Goal: Information Seeking & Learning: Learn about a topic

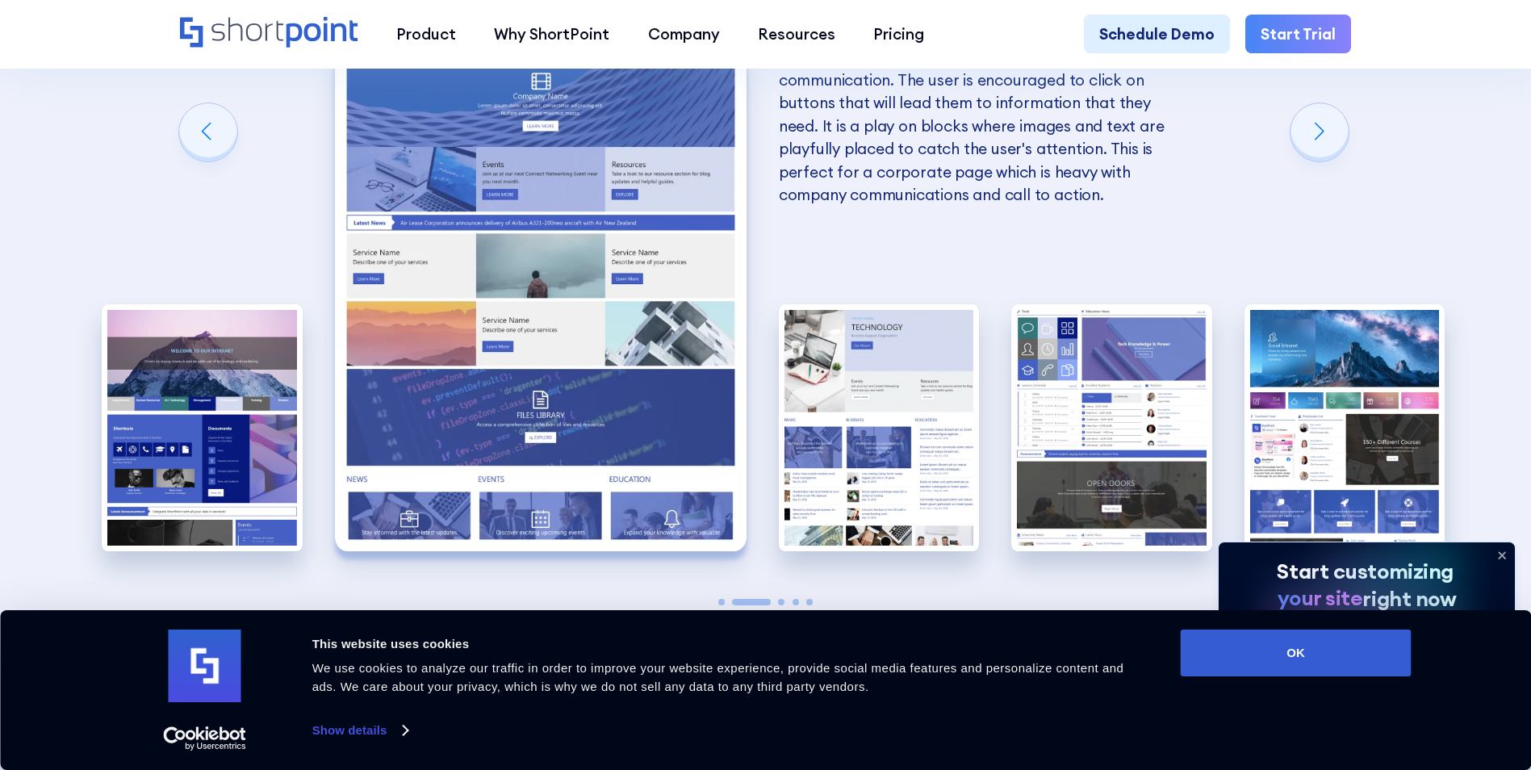
scroll to position [3712, 0]
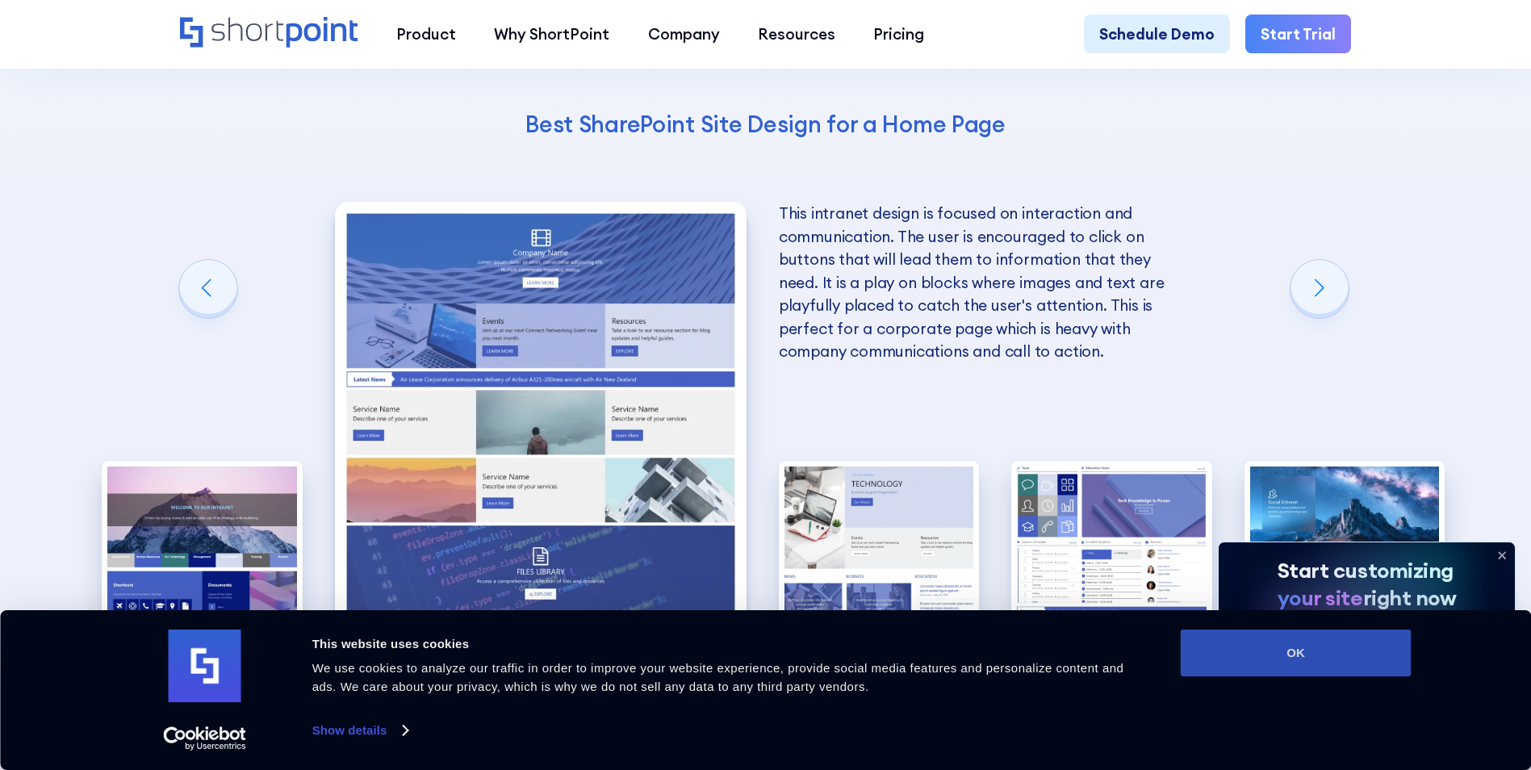
click at [1369, 644] on button "OK" at bounding box center [1295, 652] width 231 height 47
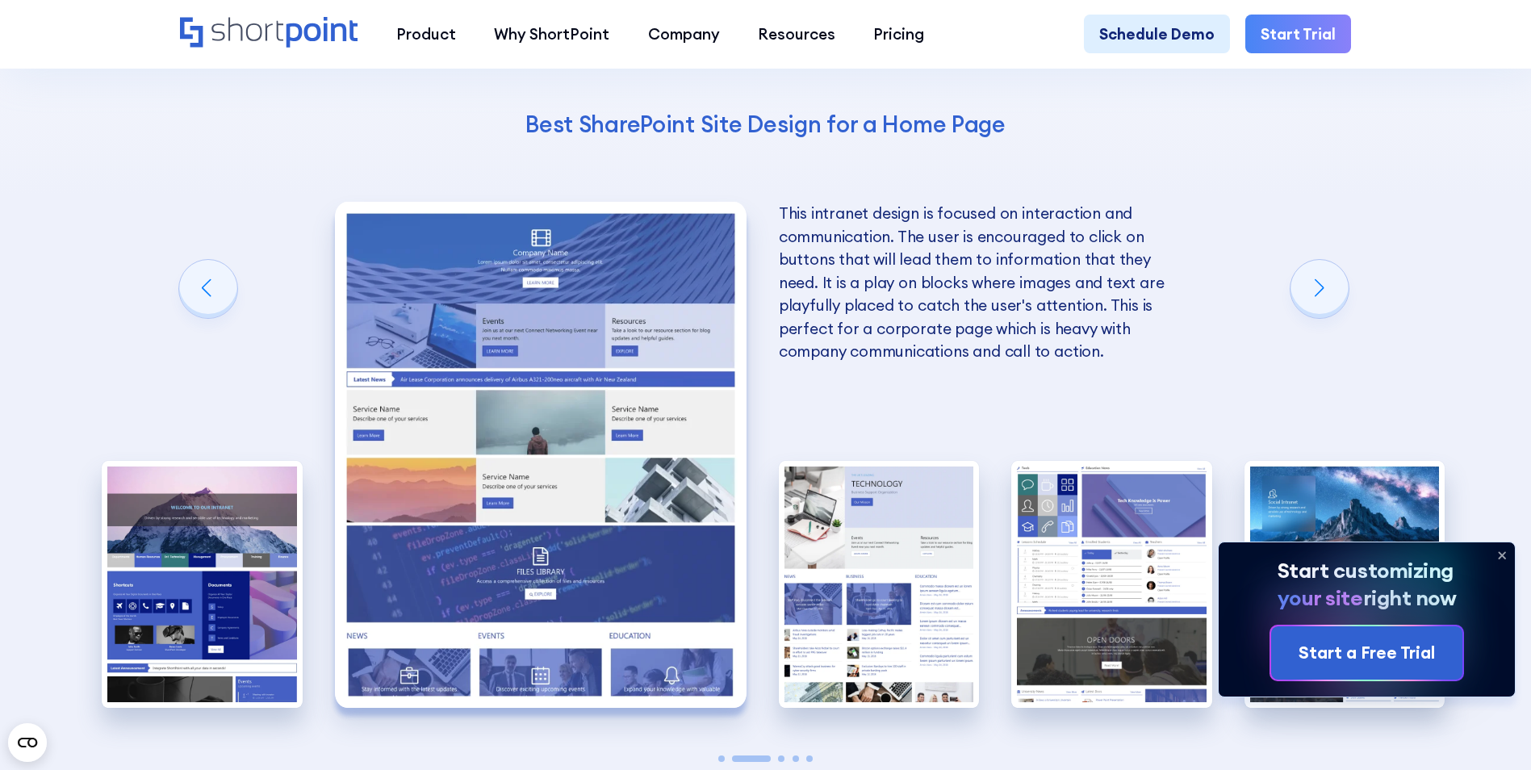
scroll to position [0, 0]
click at [1334, 303] on div "Next slide" at bounding box center [1319, 289] width 58 height 58
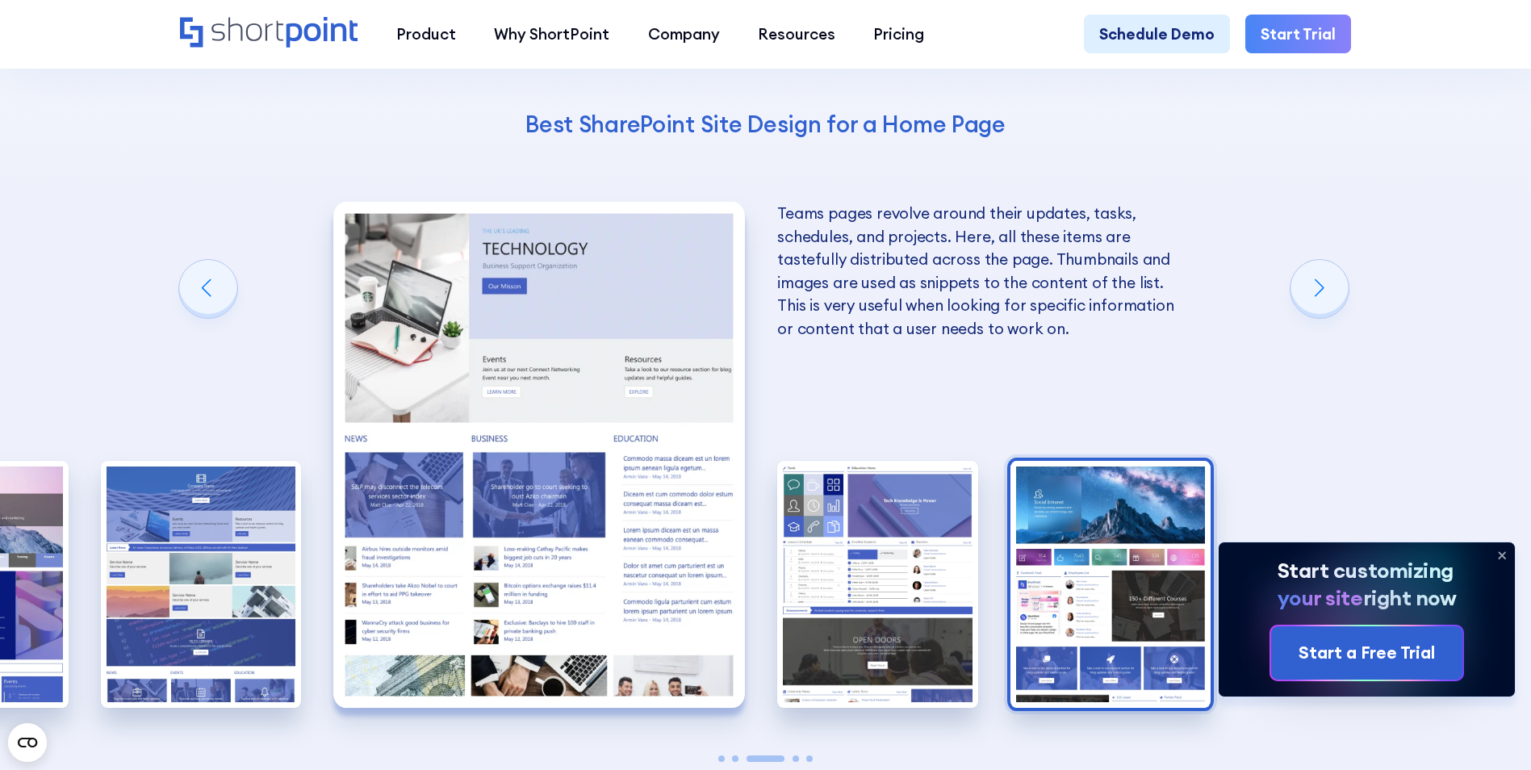
click at [1148, 491] on img "5 / 5" at bounding box center [1110, 584] width 201 height 246
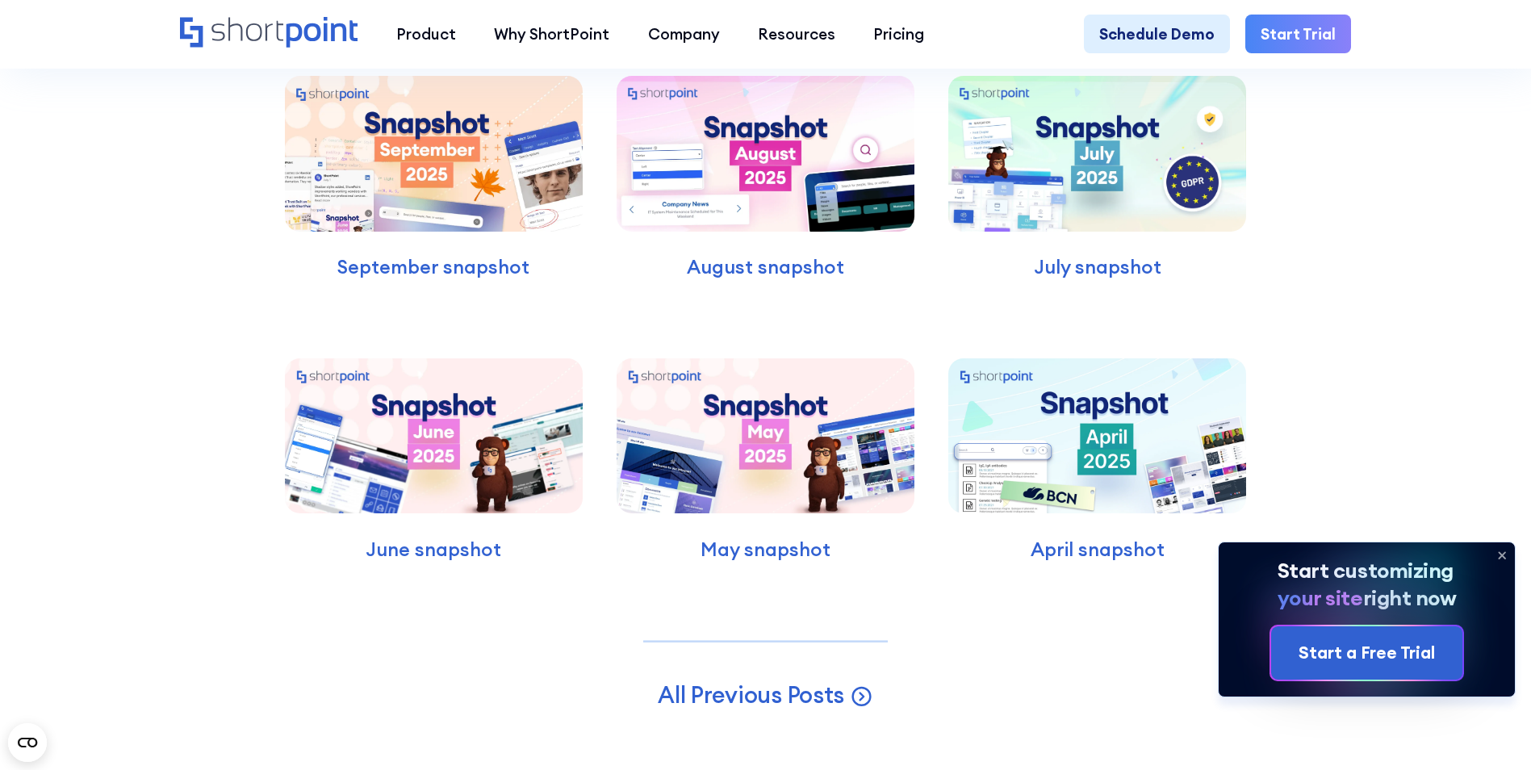
scroll to position [5487, 0]
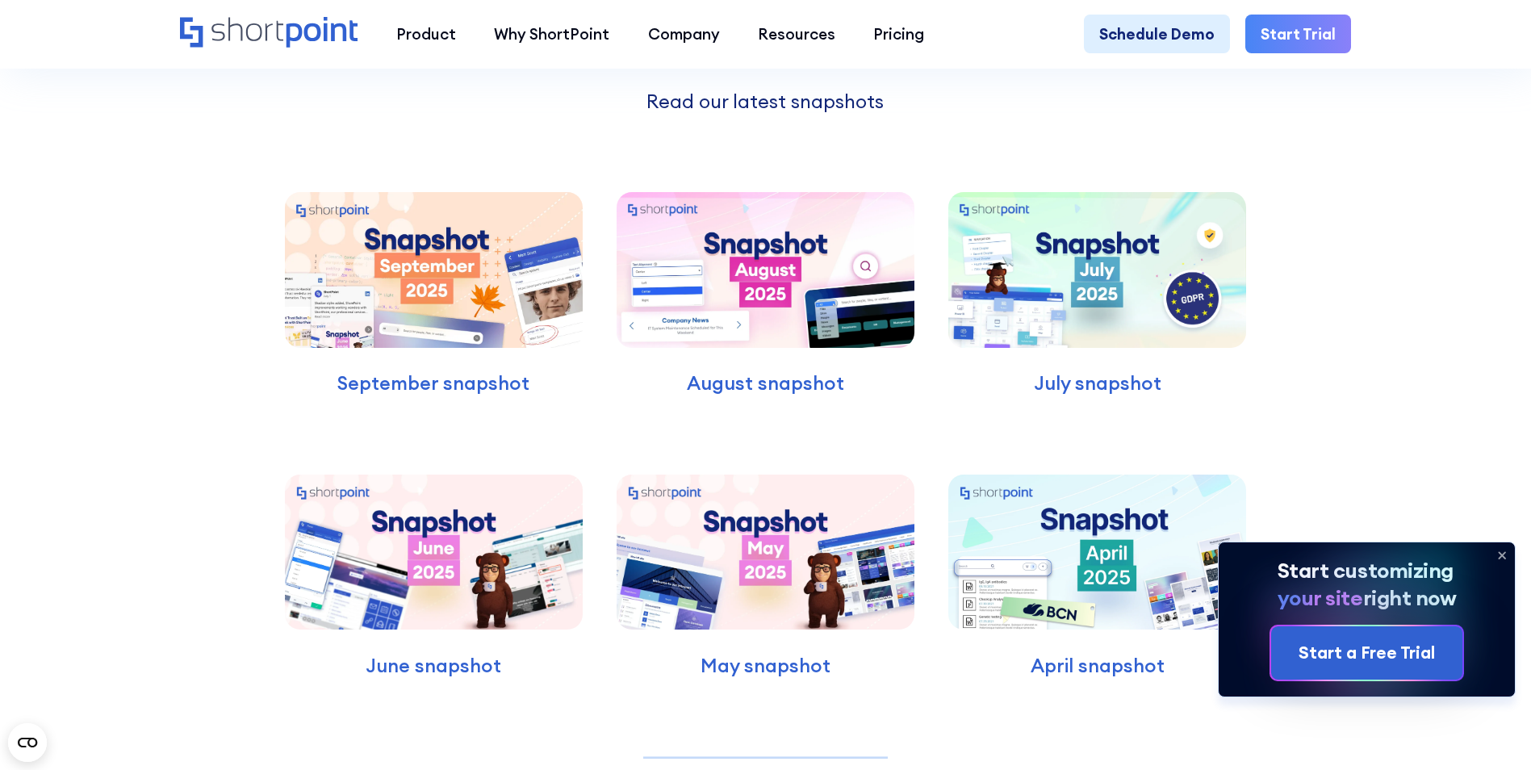
click at [442, 255] on img at bounding box center [433, 270] width 297 height 156
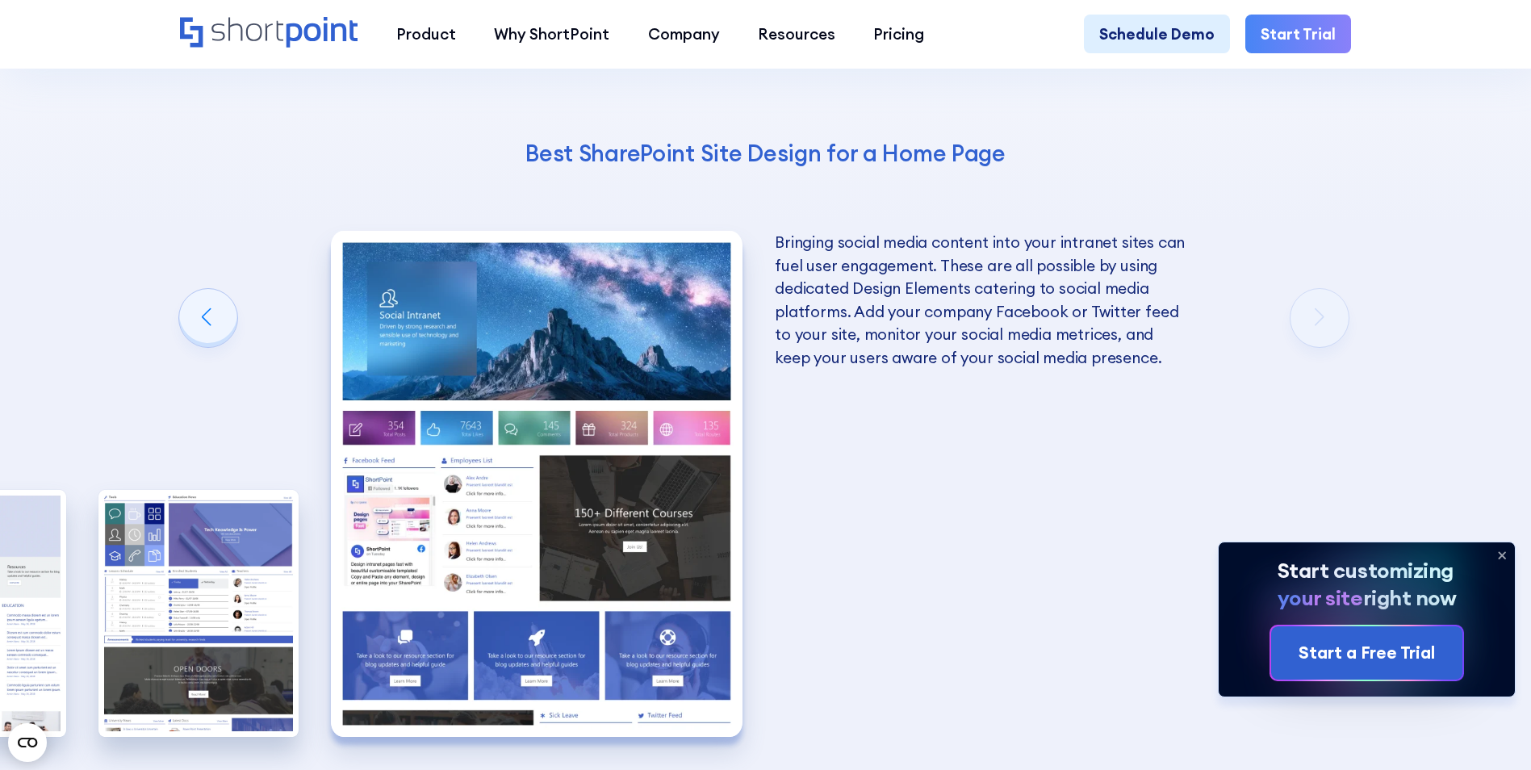
scroll to position [3712, 0]
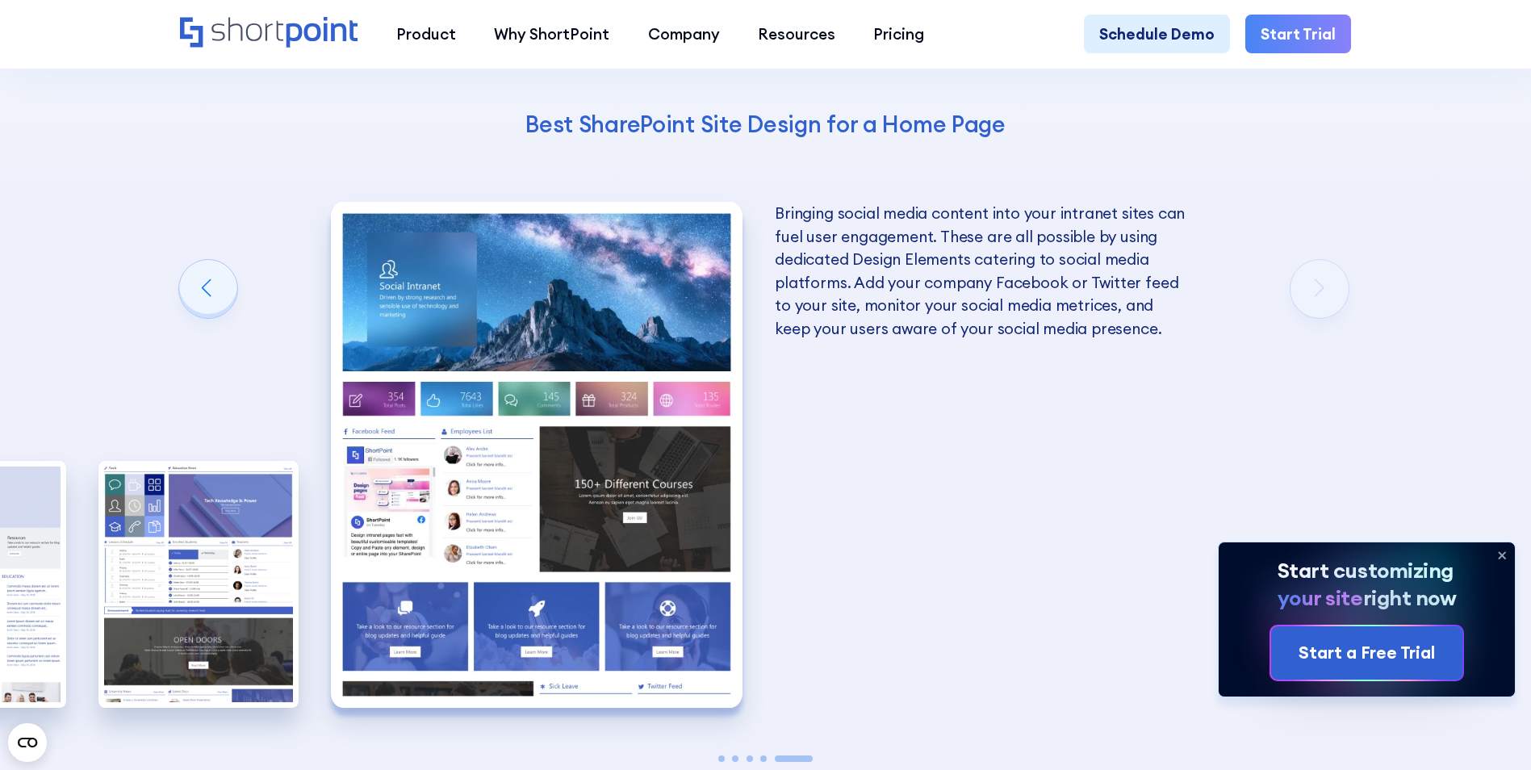
click at [427, 516] on img "5 / 5" at bounding box center [537, 454] width 412 height 505
click at [461, 505] on img "5 / 5" at bounding box center [537, 454] width 412 height 505
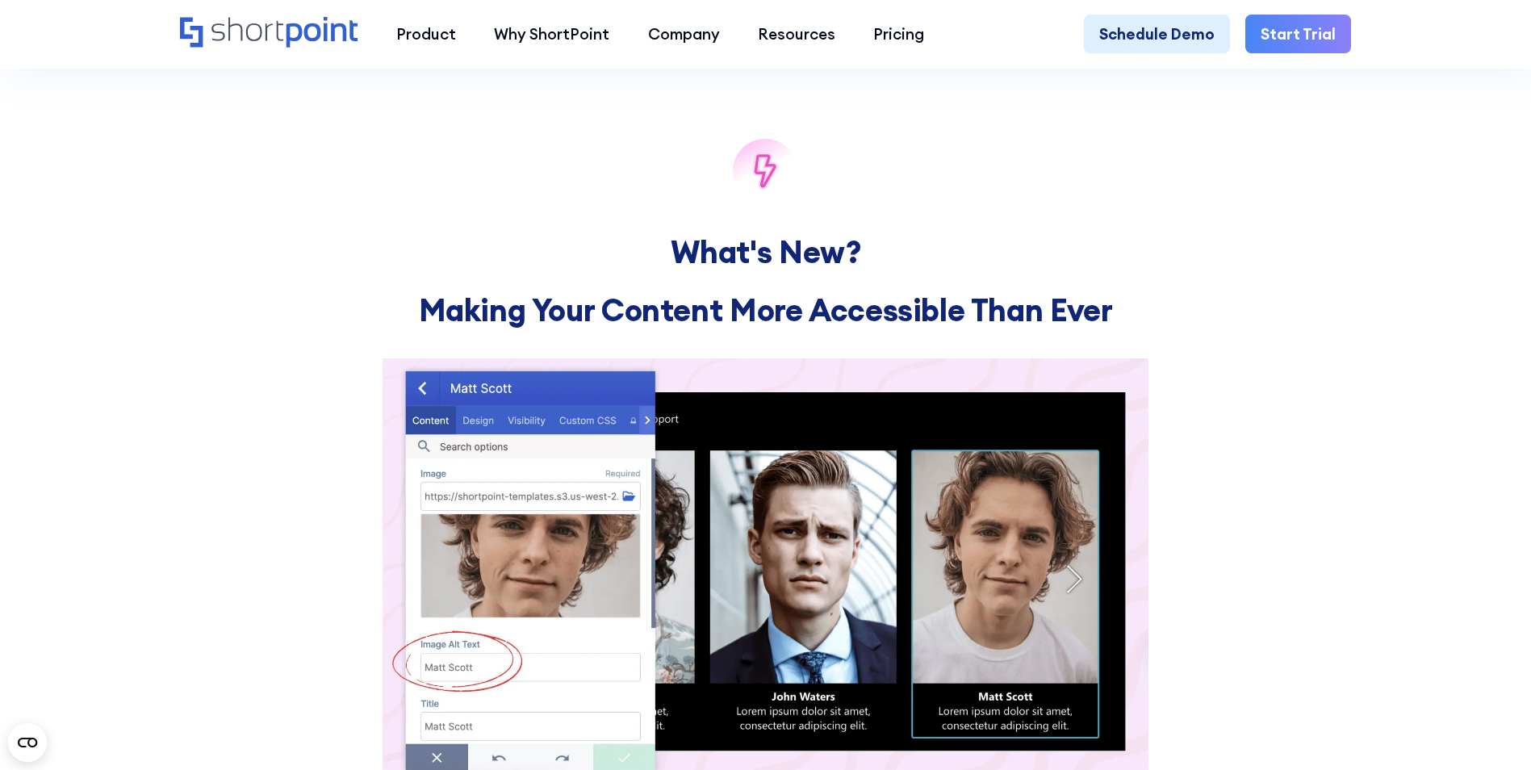
scroll to position [1614, 0]
